Goal: Transaction & Acquisition: Purchase product/service

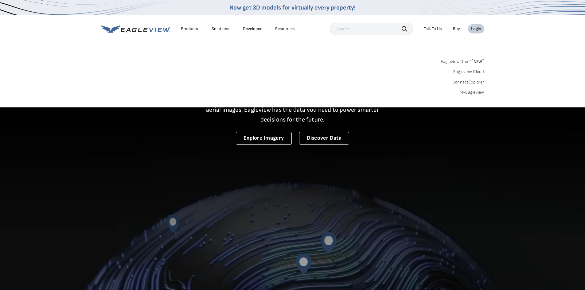
click at [464, 90] on link "MyEagleview" at bounding box center [472, 93] width 25 height 6
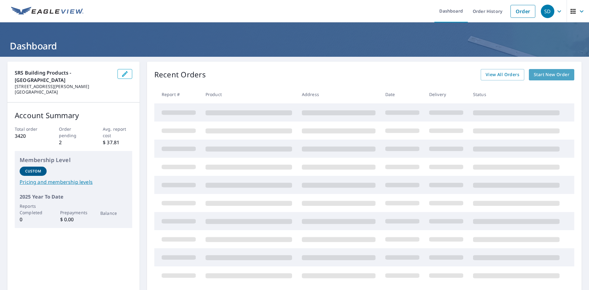
click at [545, 74] on span "Start New Order" at bounding box center [552, 75] width 36 height 8
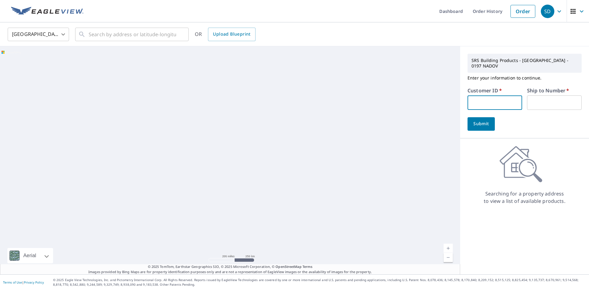
click at [483, 100] on input "text" at bounding box center [495, 102] width 55 height 14
type input "gree11"
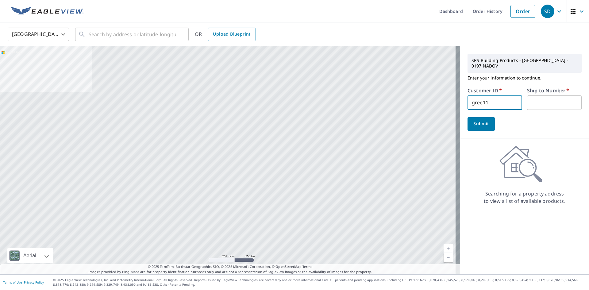
click at [583, 91] on div "SRS Building Products - Dover - 0197 NADOV Enter your information to continue. …" at bounding box center [525, 92] width 129 height 92
click at [563, 95] on input "text" at bounding box center [554, 102] width 55 height 14
type input "001"
click at [549, 117] on div "Submit" at bounding box center [525, 124] width 114 height 14
click at [476, 117] on button "Submit" at bounding box center [481, 124] width 27 height 14
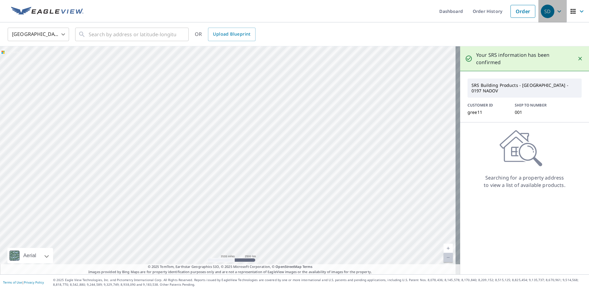
click at [558, 11] on icon "button" at bounding box center [560, 11] width 4 height 2
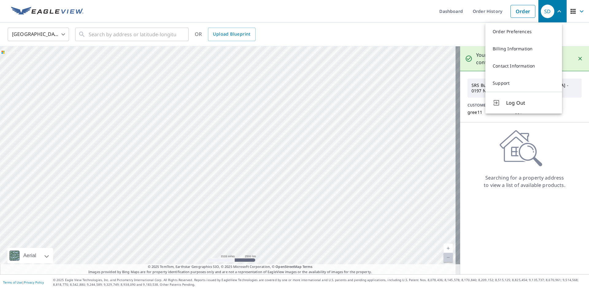
click at [459, 38] on div "United States US ​ ​ OR Upload Blueprint" at bounding box center [292, 34] width 579 height 14
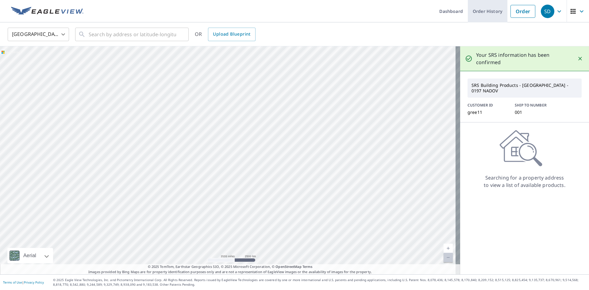
click at [480, 13] on link "Order History" at bounding box center [488, 11] width 40 height 22
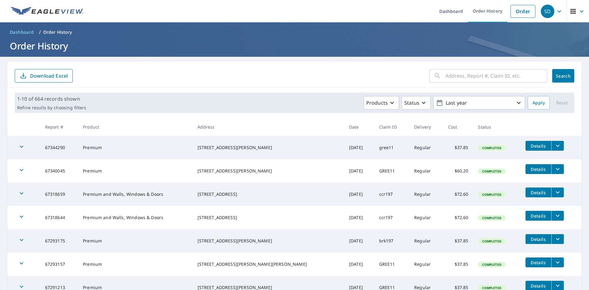
click at [446, 73] on input "text" at bounding box center [497, 75] width 102 height 17
type input "1"
click at [55, 30] on p "Order History" at bounding box center [57, 32] width 29 height 6
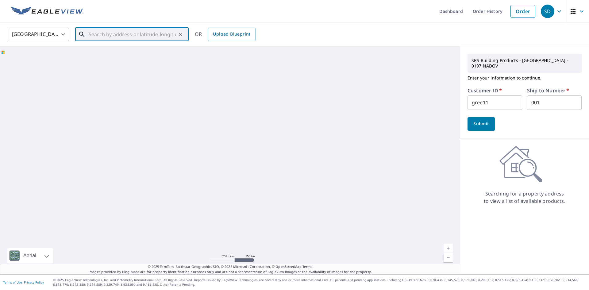
click at [99, 36] on input "text" at bounding box center [132, 34] width 87 height 17
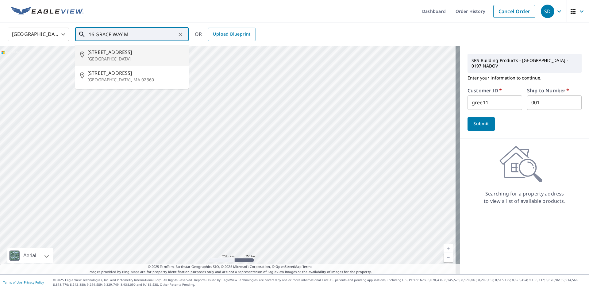
click at [104, 55] on span "16 Grace Way" at bounding box center [135, 52] width 96 height 7
type input "16 Grace Way Morristown, NJ 07960"
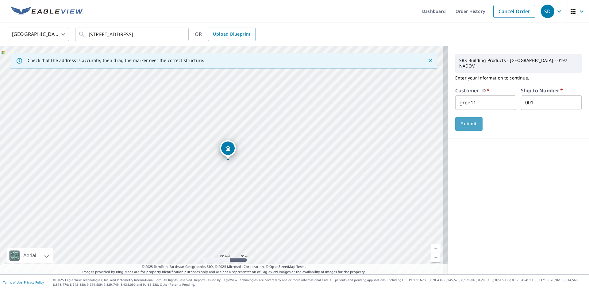
click at [466, 120] on span "Submit" at bounding box center [469, 124] width 17 height 8
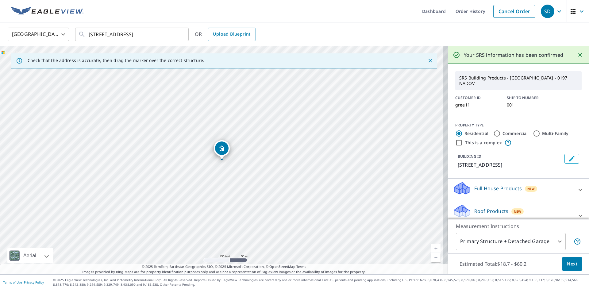
click at [568, 264] on span "Next" at bounding box center [572, 264] width 10 height 8
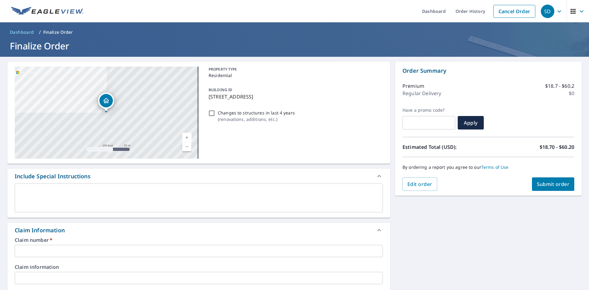
click at [77, 247] on input "text" at bounding box center [199, 251] width 368 height 12
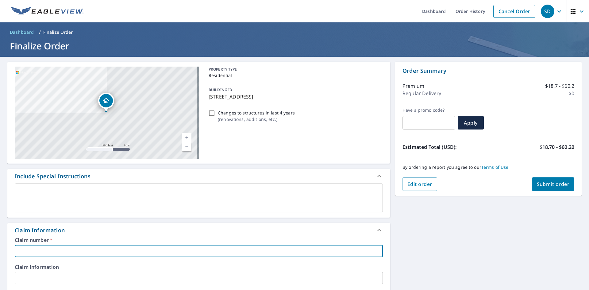
type input "GREE11"
checkbox input "true"
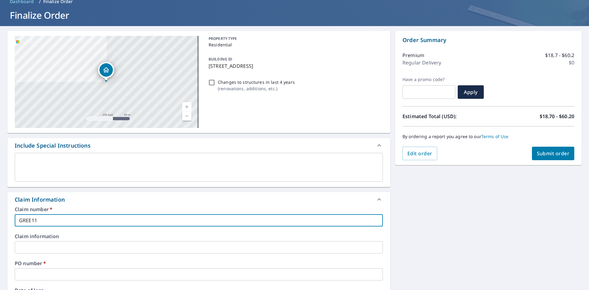
scroll to position [61, 0]
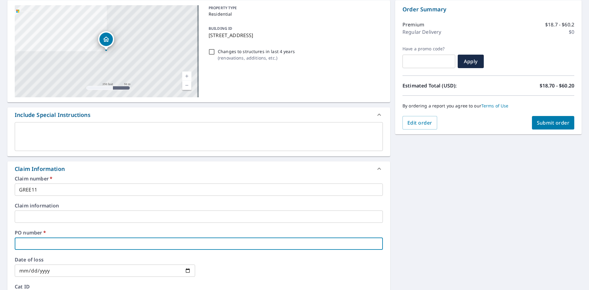
click at [41, 243] on input "text" at bounding box center [199, 244] width 368 height 12
type input "0197"
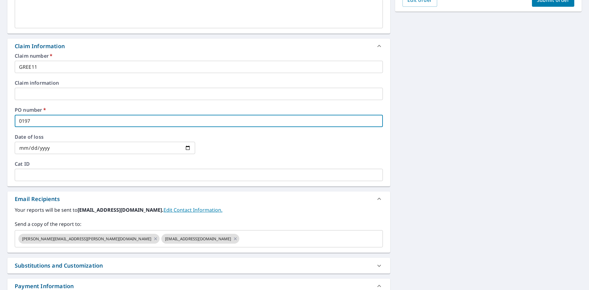
scroll to position [123, 0]
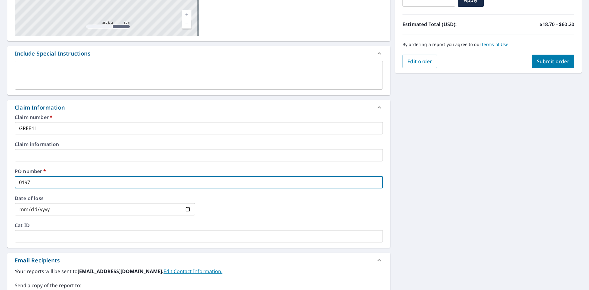
click at [550, 59] on span "Submit order" at bounding box center [553, 61] width 33 height 7
checkbox input "true"
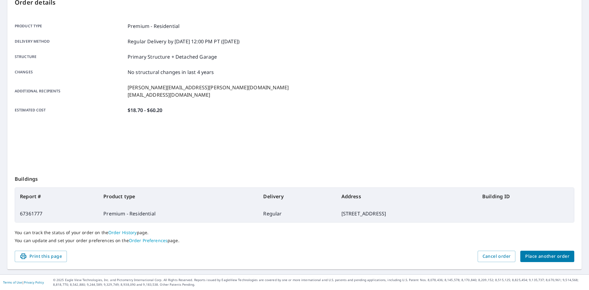
scroll to position [71, 0]
